Goal: Task Accomplishment & Management: Use online tool/utility

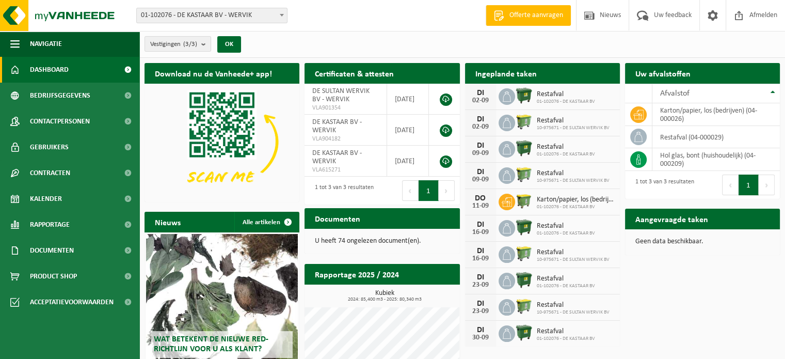
click at [518, 16] on span "Offerte aanvragen" at bounding box center [536, 15] width 59 height 10
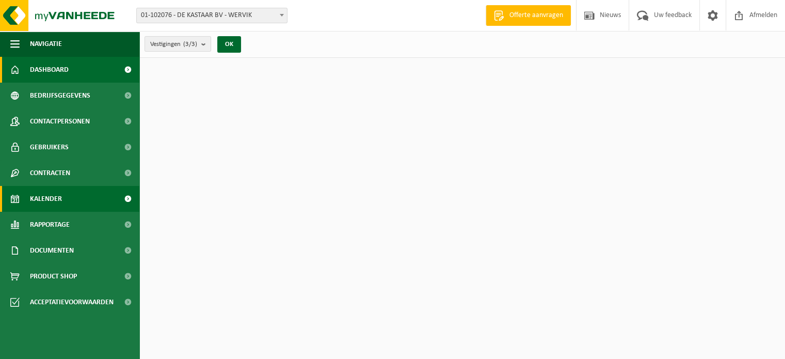
click at [54, 204] on span "Kalender" at bounding box center [46, 199] width 32 height 26
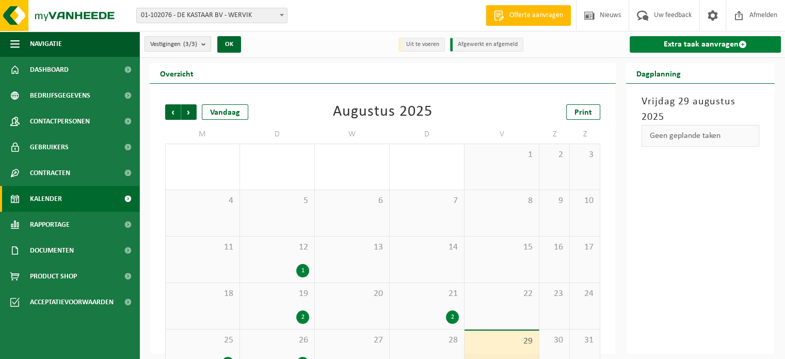
click at [709, 43] on link "Extra taak aanvragen" at bounding box center [704, 44] width 151 height 17
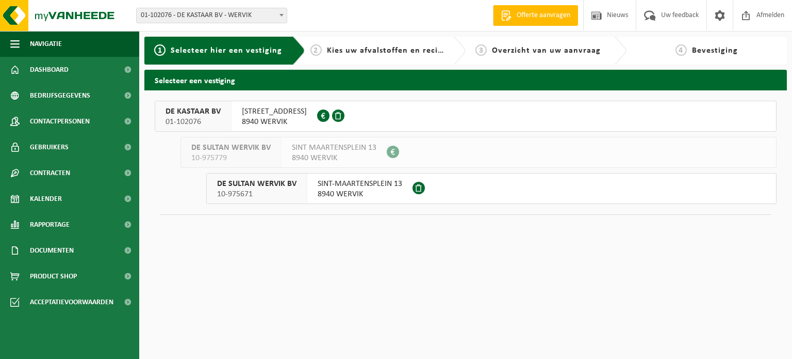
click at [306, 115] on span "MENENSESTEENWEG 67" at bounding box center [274, 111] width 65 height 10
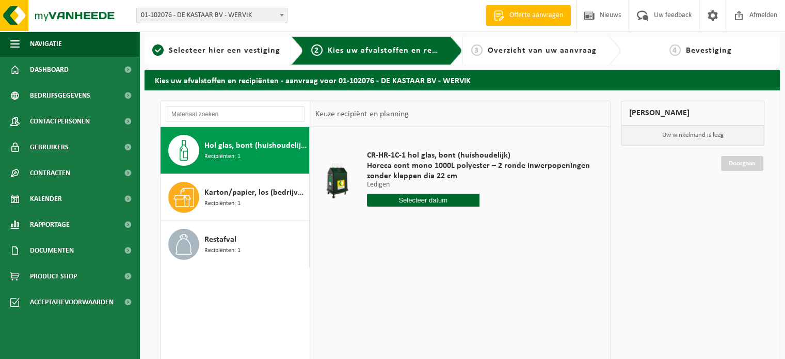
click at [423, 200] on input "text" at bounding box center [423, 199] width 112 height 13
click at [375, 259] on div "1" at bounding box center [376, 258] width 18 height 17
type input "Van [DATE]"
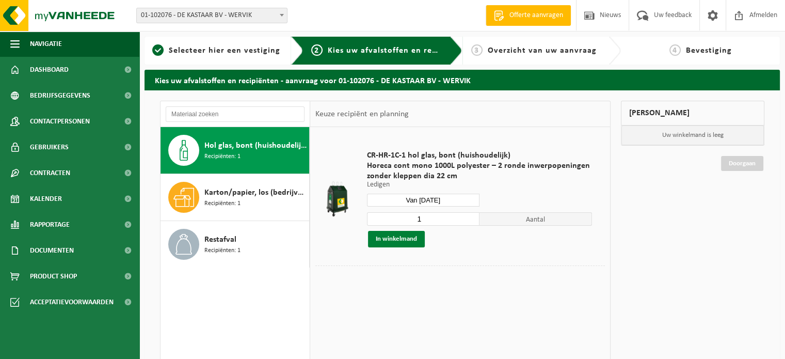
click at [397, 237] on button "In winkelmand" at bounding box center [396, 239] width 57 height 17
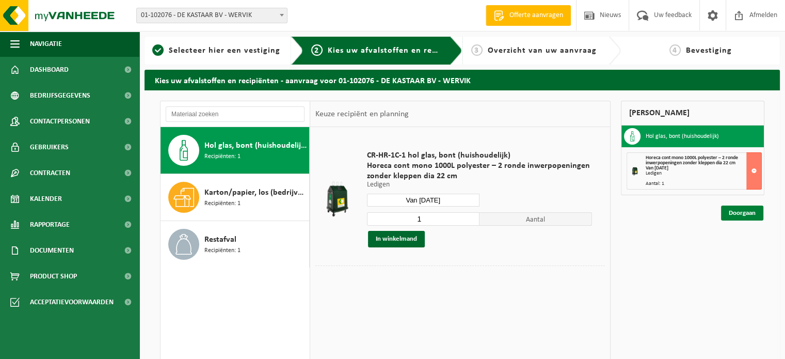
click at [744, 217] on link "Doorgaan" at bounding box center [742, 212] width 42 height 15
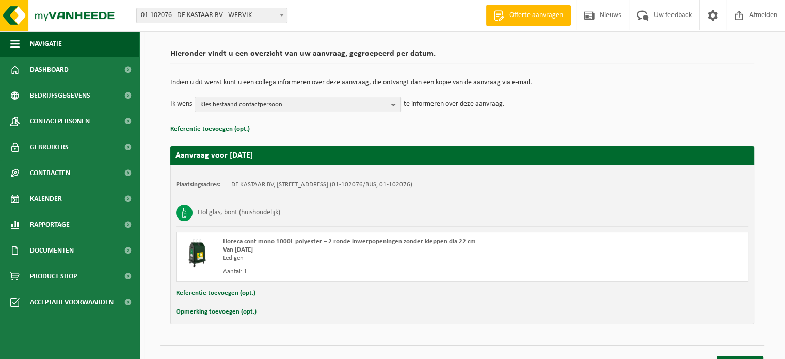
scroll to position [83, 0]
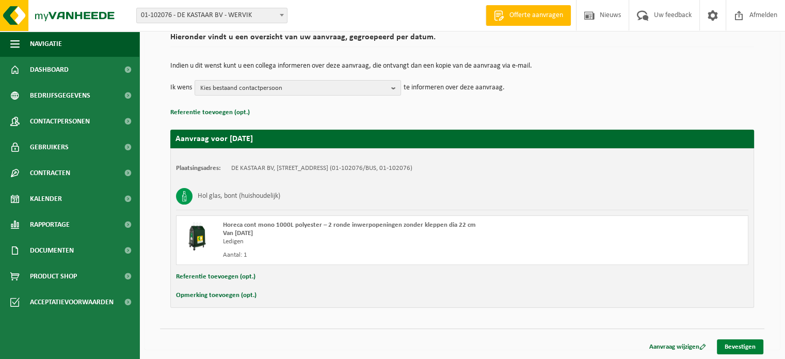
click at [739, 339] on link "Bevestigen" at bounding box center [740, 346] width 46 height 15
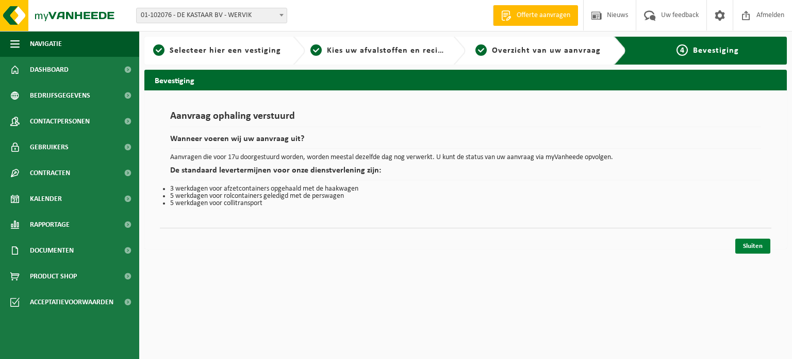
click at [759, 245] on link "Sluiten" at bounding box center [753, 245] width 35 height 15
